Goal: Find specific page/section: Find specific page/section

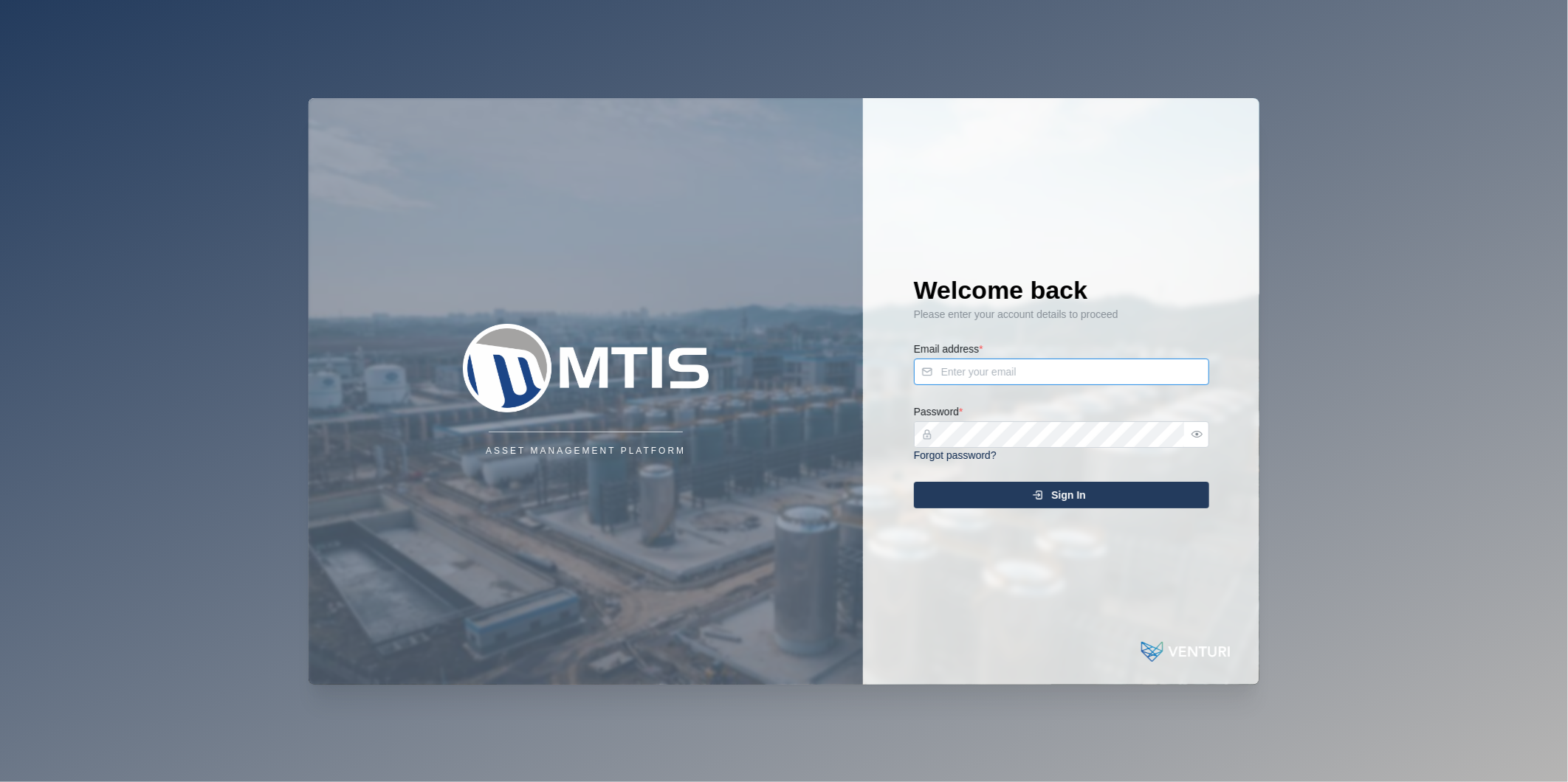
type input "[PERSON_NAME][EMAIL_ADDRESS][DOMAIN_NAME]"
click at [1054, 503] on span "Sign In" at bounding box center [1069, 495] width 35 height 25
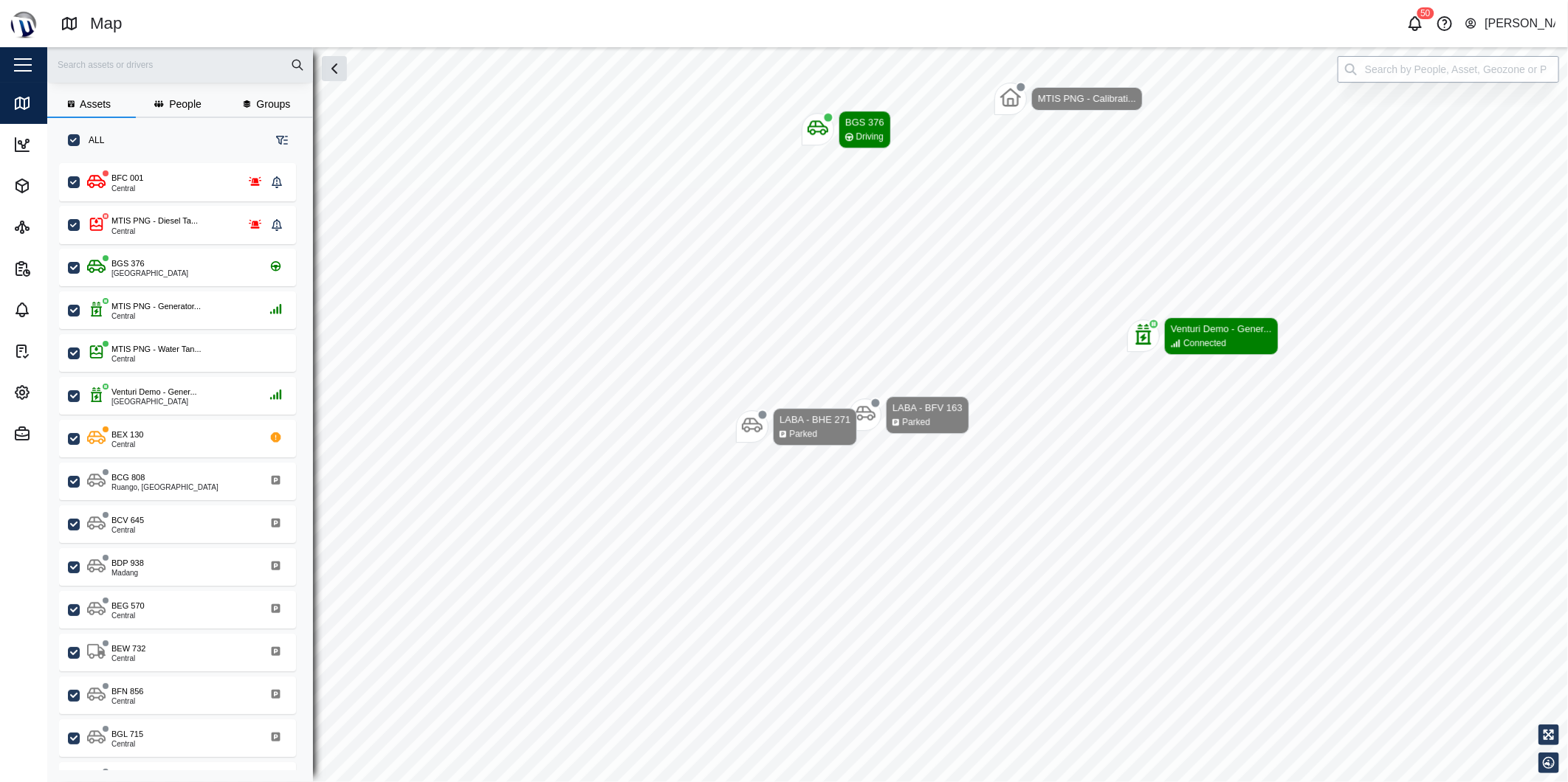
scroll to position [600, 230]
drag, startPoint x: 1374, startPoint y: 78, endPoint x: 1415, endPoint y: 82, distance: 41.2
click at [1378, 80] on input "search" at bounding box center [1448, 69] width 221 height 27
click at [1430, 91] on div "BGS 376" at bounding box center [1448, 106] width 220 height 34
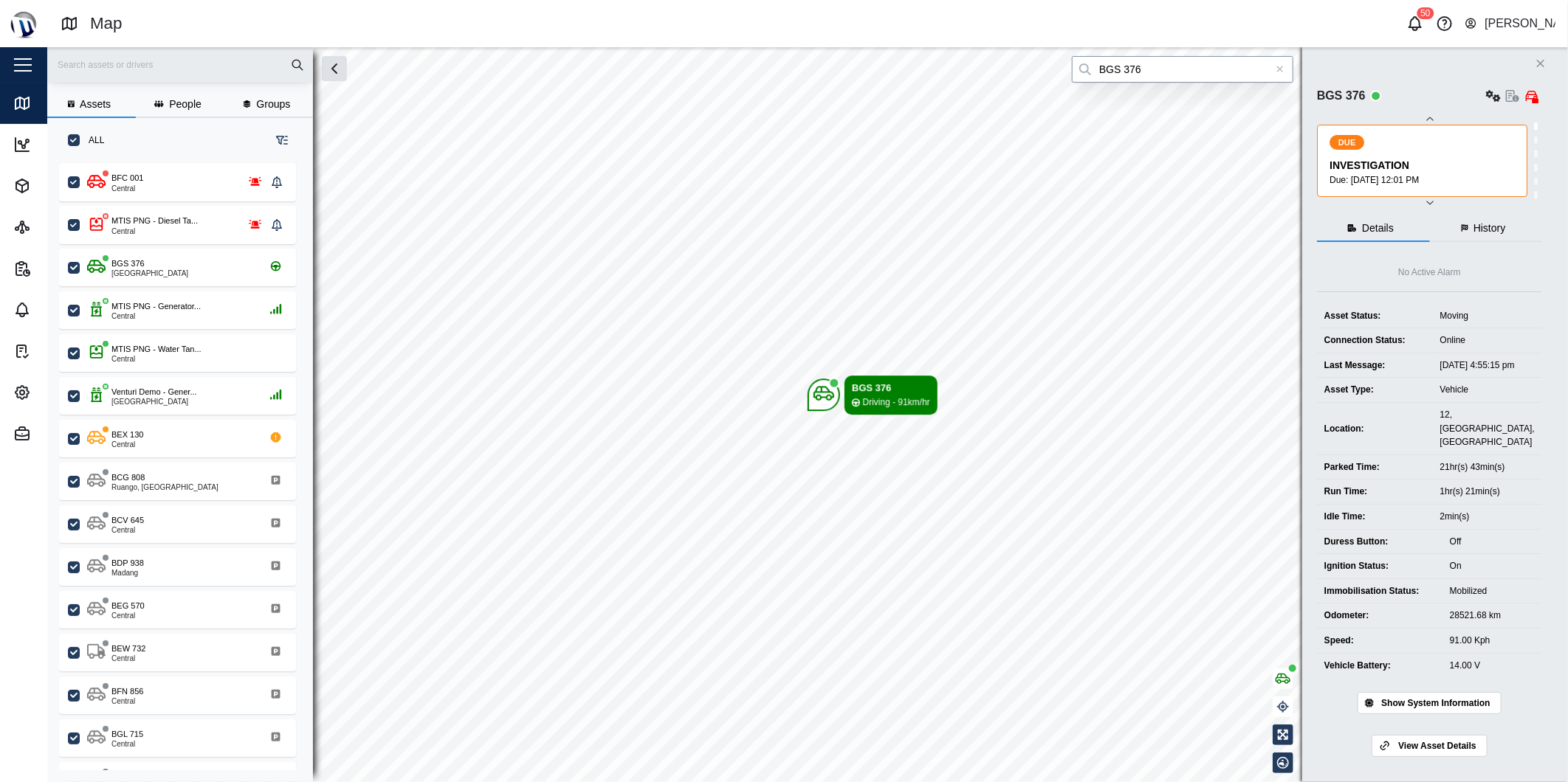
type input "BGS 376"
